Goal: Task Accomplishment & Management: Use online tool/utility

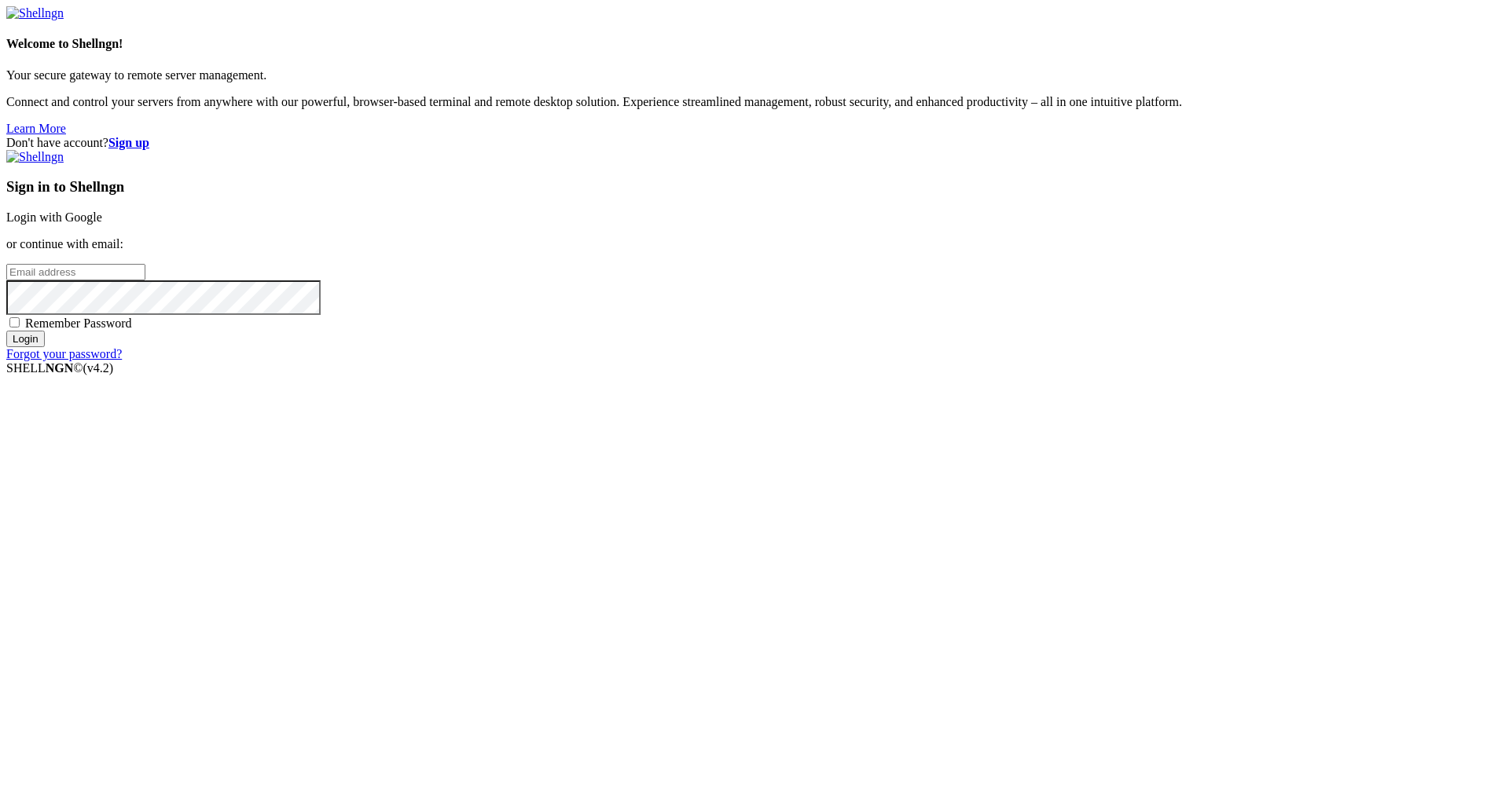
type input "[PERSON_NAME][EMAIL_ADDRESS][DOMAIN_NAME]"
click at [44, 347] on input "Login" at bounding box center [26, 338] width 39 height 16
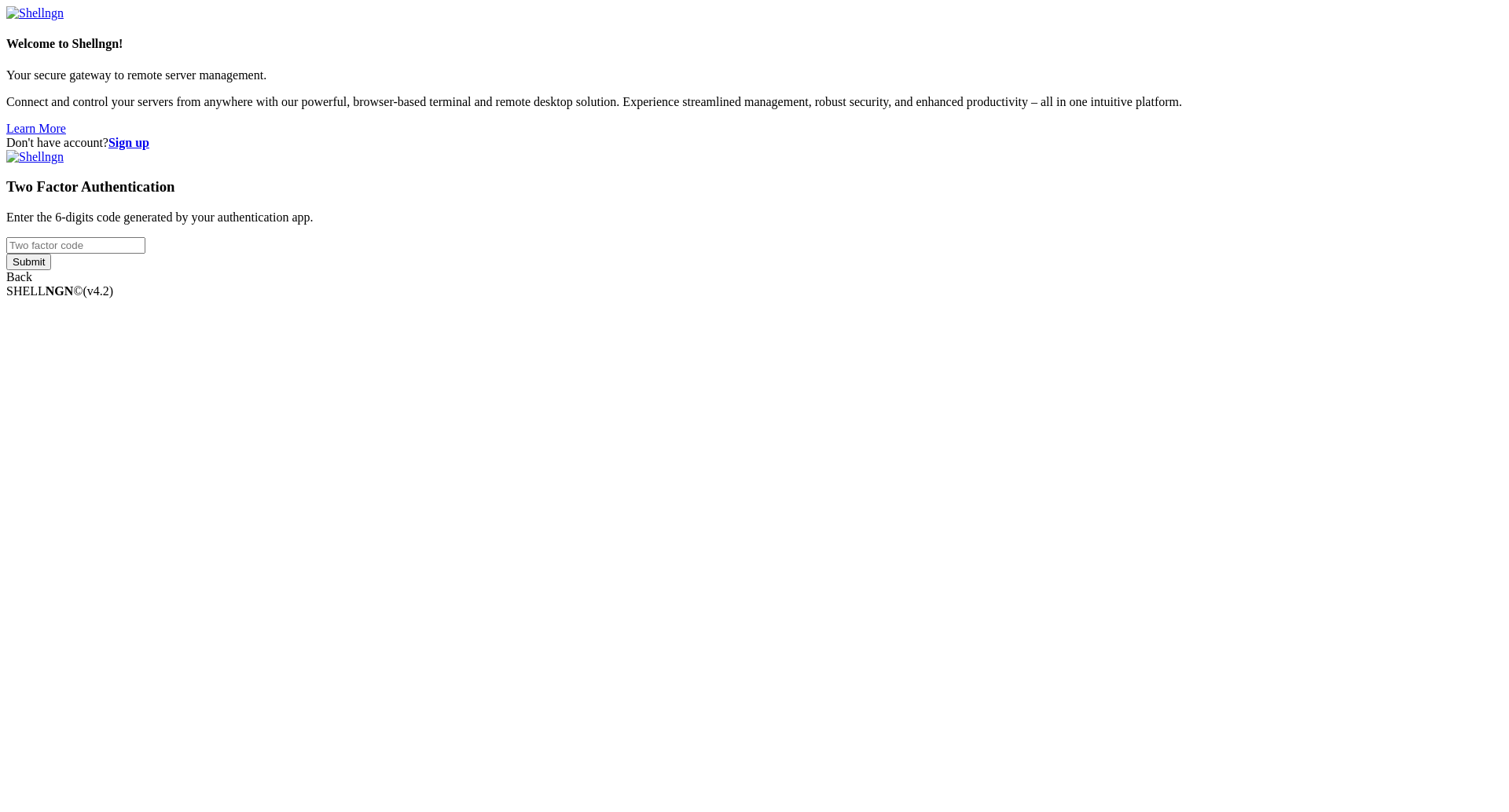
click at [937, 284] on div "Two Factor Authentication Enter the 6-digits code generated by your authenticat…" at bounding box center [754, 217] width 1496 height 134
click at [146, 253] on input "number" at bounding box center [76, 245] width 139 height 16
type input "193463"
click at [51, 270] on input "Submit" at bounding box center [29, 261] width 44 height 16
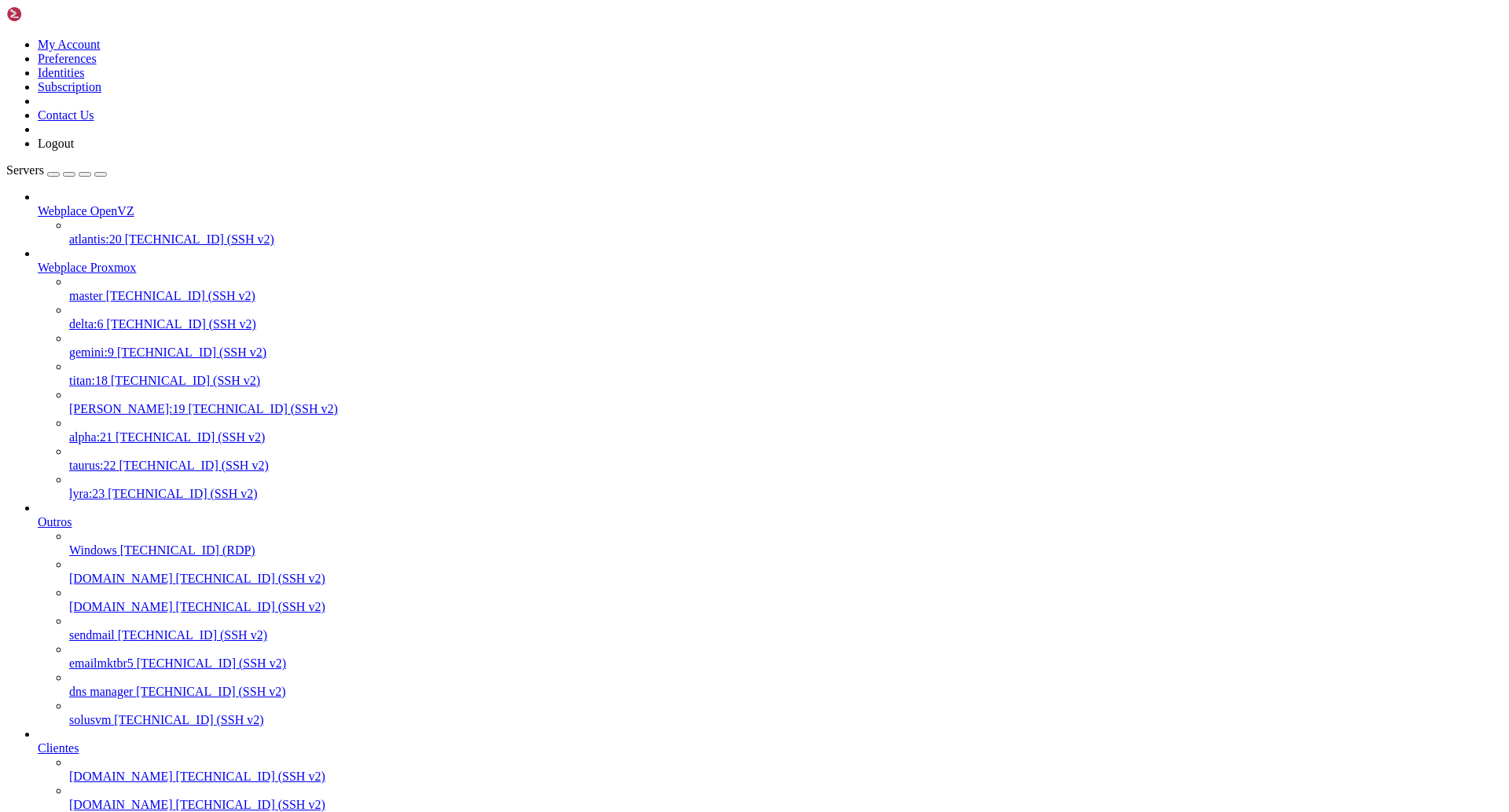
click at [127, 374] on span "[TECHNICAL_ID] (SSH v2)" at bounding box center [185, 380] width 149 height 13
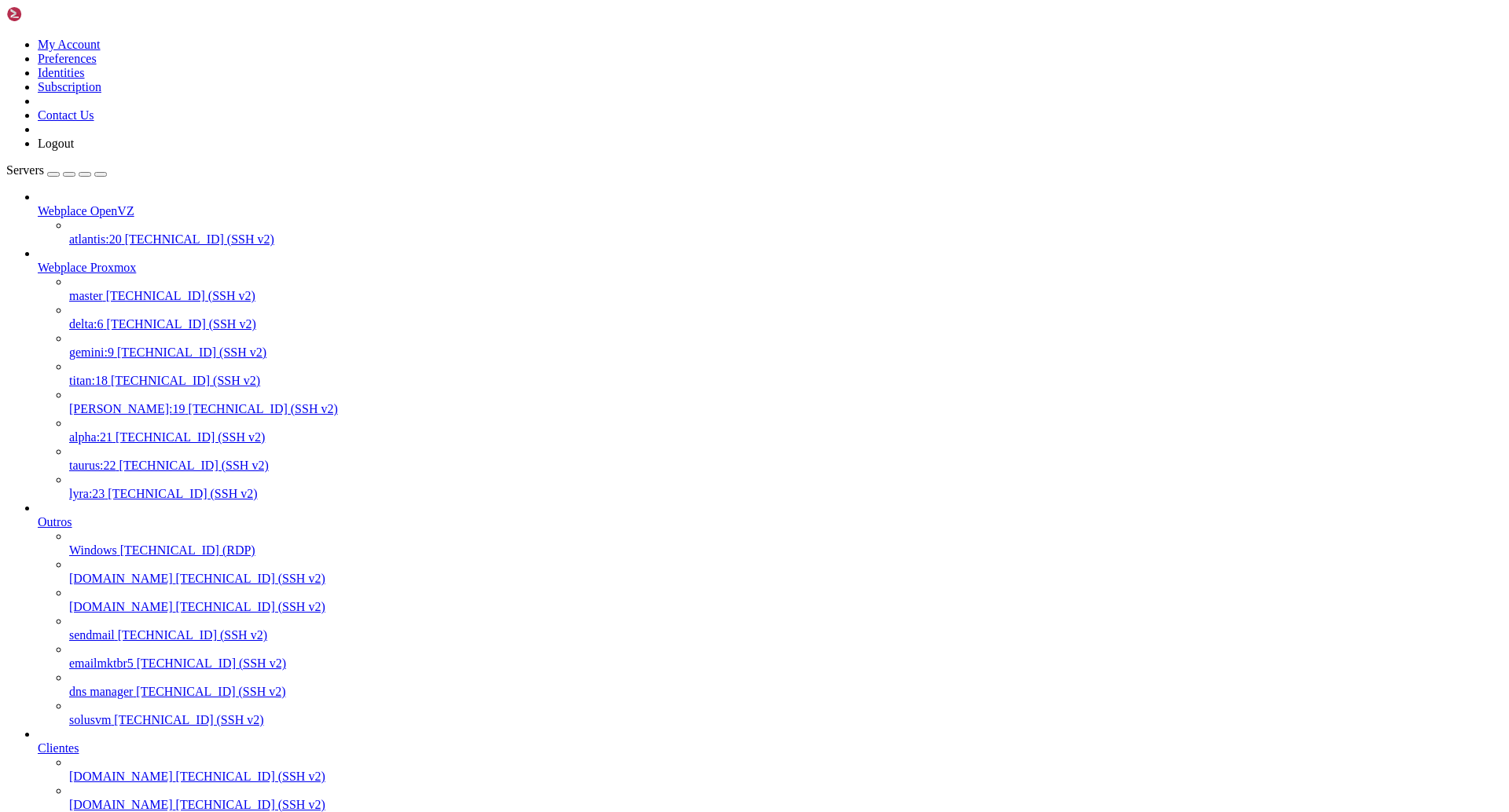
drag, startPoint x: 324, startPoint y: 357, endPoint x: 120, endPoint y: 275, distance: 219.9
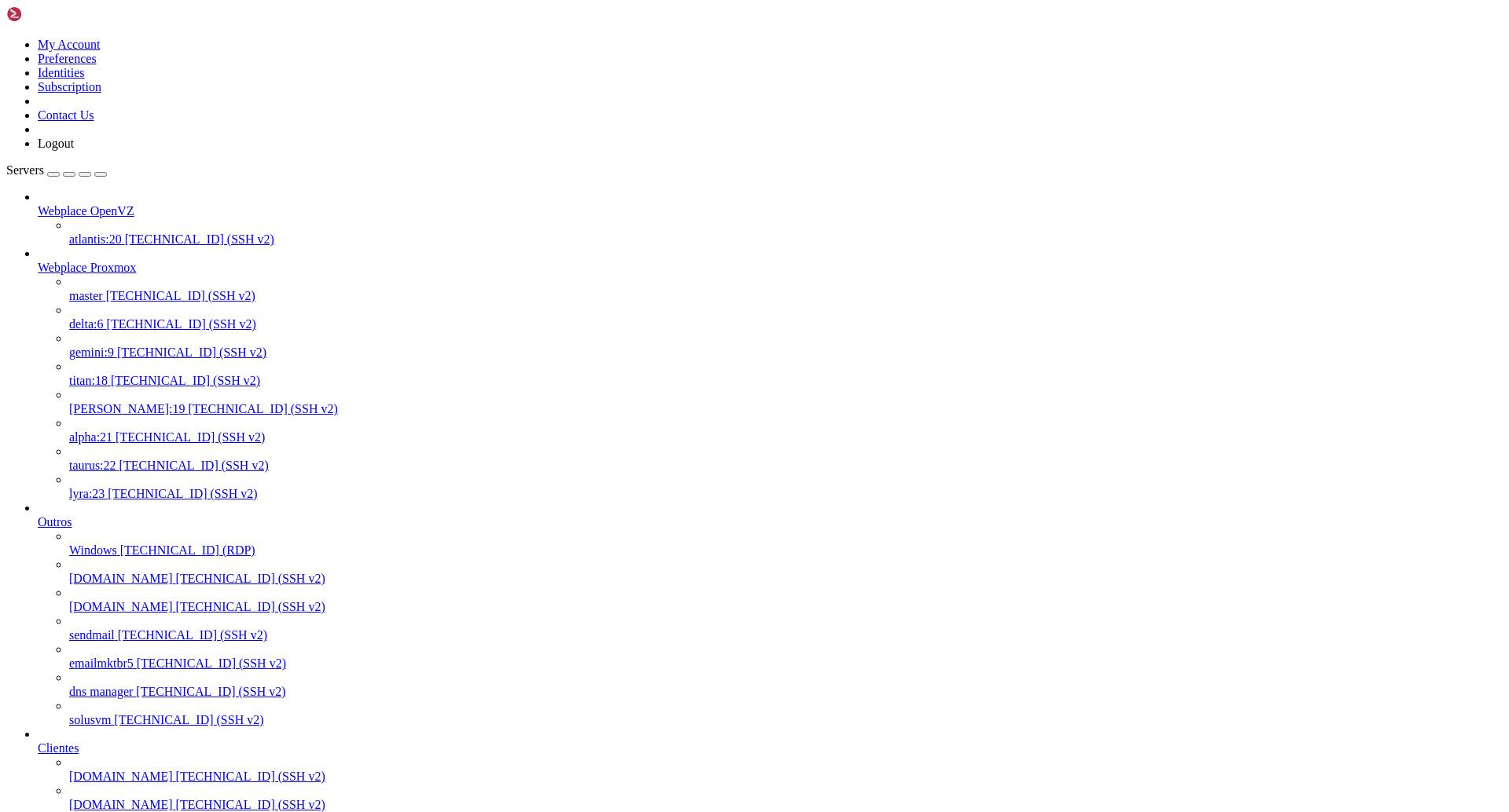
scroll to position [168675, 0]
